Goal: Task Accomplishment & Management: Manage account settings

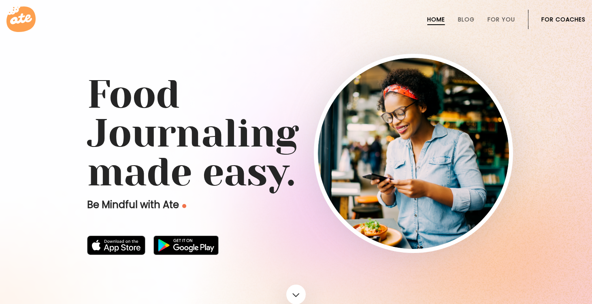
click at [543, 19] on link "For Coaches" at bounding box center [563, 19] width 44 height 6
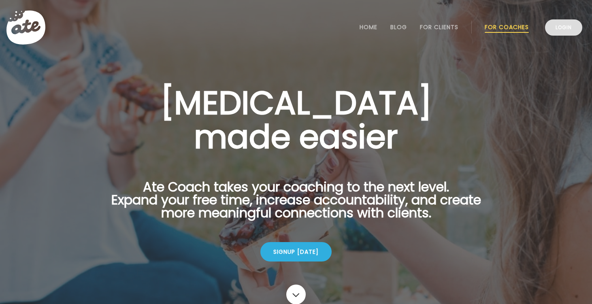
click at [558, 27] on link "Login" at bounding box center [563, 27] width 37 height 16
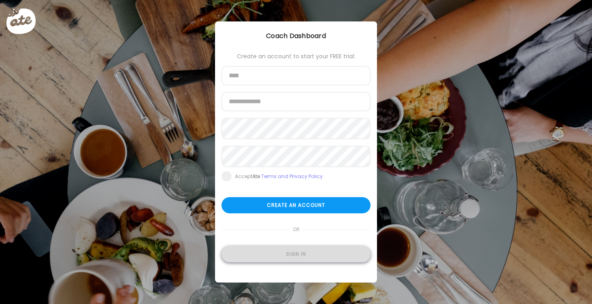
click at [298, 261] on div "Sign in" at bounding box center [295, 254] width 149 height 16
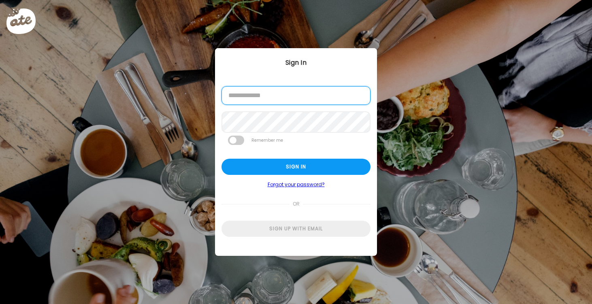
type input "**********"
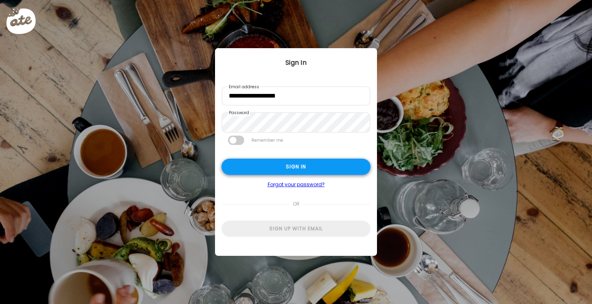
click at [282, 168] on div "Sign in" at bounding box center [295, 167] width 149 height 16
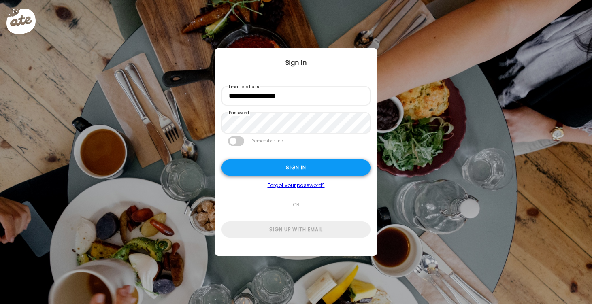
type textarea "**********"
type input "*********"
type input "**********"
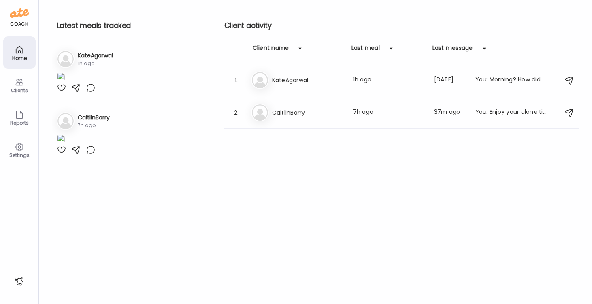
click at [61, 93] on div at bounding box center [62, 88] width 10 height 10
click at [286, 86] on div "Ka KateAgarwal Last meal: 1h ago Last message: [DATE] You: Morning? How did the…" at bounding box center [402, 80] width 303 height 18
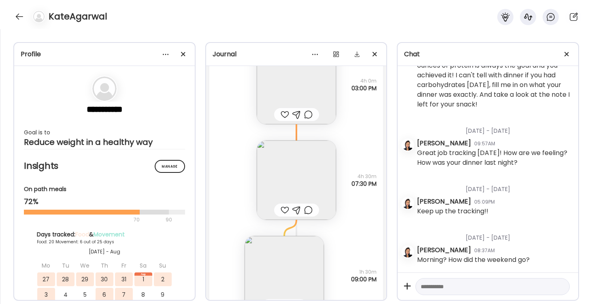
scroll to position [13666, 0]
click at [298, 177] on img at bounding box center [296, 178] width 79 height 79
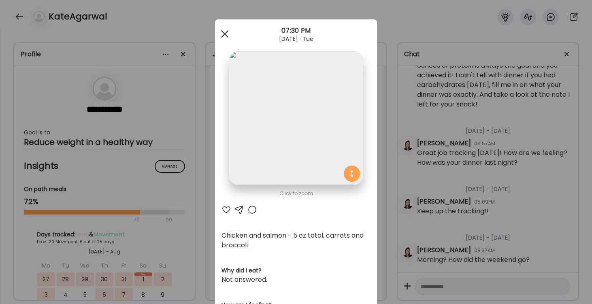
click at [226, 35] on span at bounding box center [224, 33] width 7 height 7
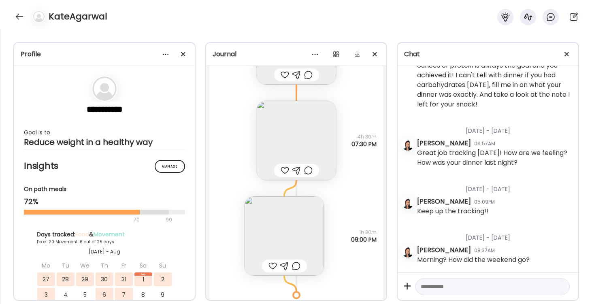
scroll to position [13728, 0]
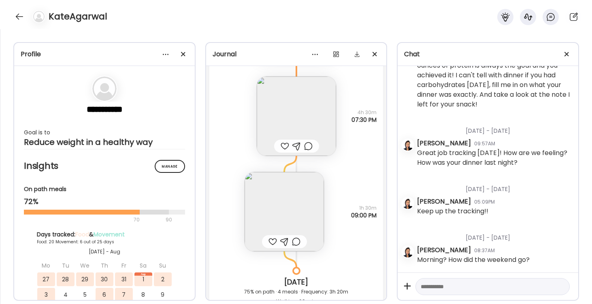
click at [288, 213] on img at bounding box center [283, 211] width 79 height 79
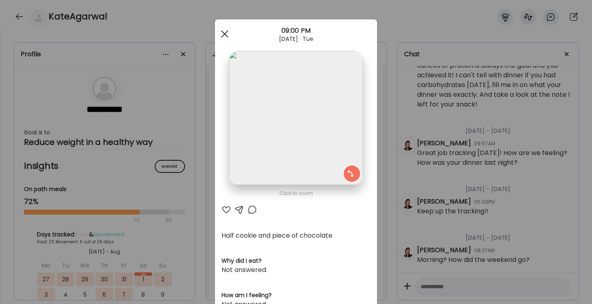
click at [222, 26] on div at bounding box center [224, 34] width 16 height 16
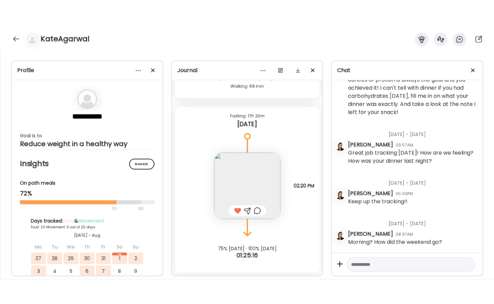
scroll to position [13957, 0]
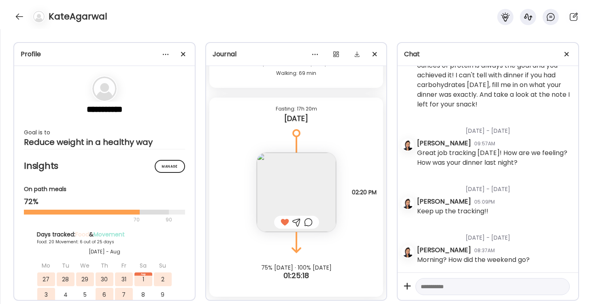
click at [302, 172] on img at bounding box center [296, 192] width 79 height 79
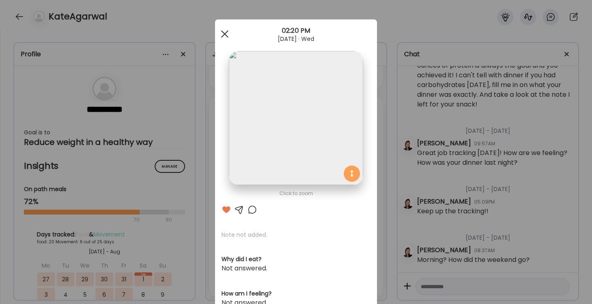
click at [225, 34] on div at bounding box center [224, 34] width 16 height 16
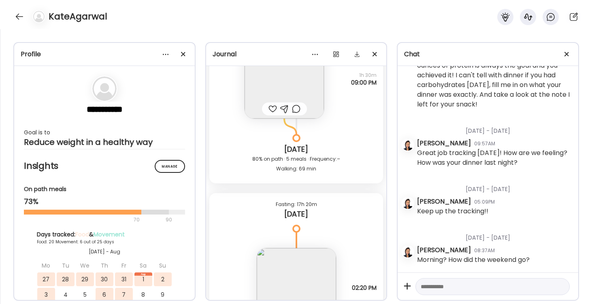
click at [169, 0] on div "KateAgarwal" at bounding box center [296, 14] width 592 height 29
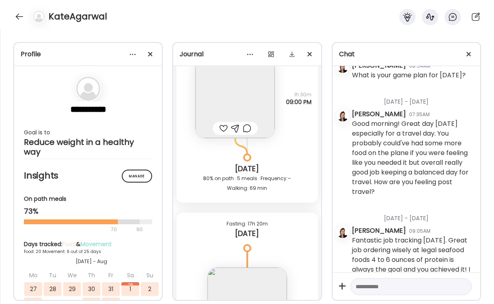
scroll to position [12006, 0]
